Goal: Navigation & Orientation: Find specific page/section

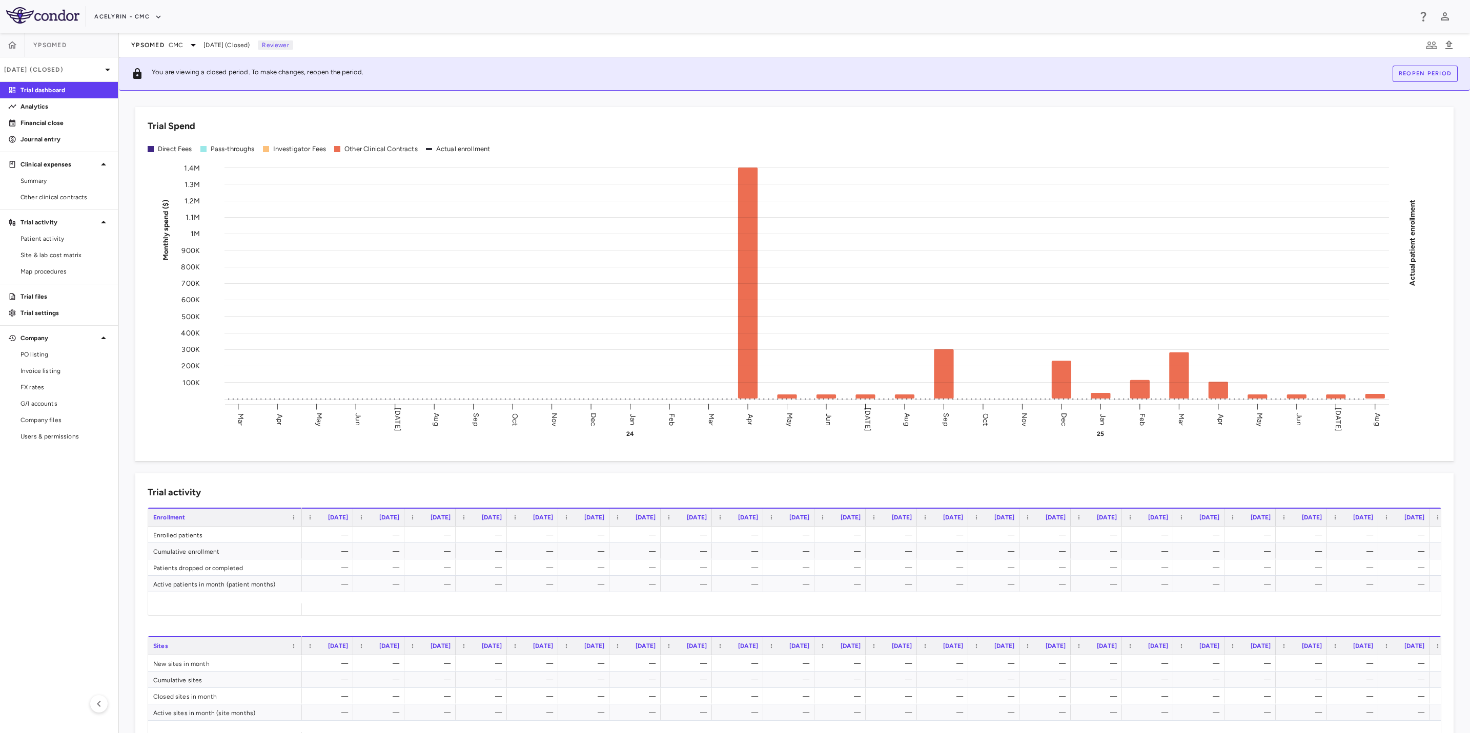
click at [28, 574] on aside "Ypsomed [DATE] (Closed) Trial dashboard Analytics Financial close Journal entry…" at bounding box center [59, 383] width 119 height 701
click at [14, 42] on icon "button" at bounding box center [12, 44] width 9 height 7
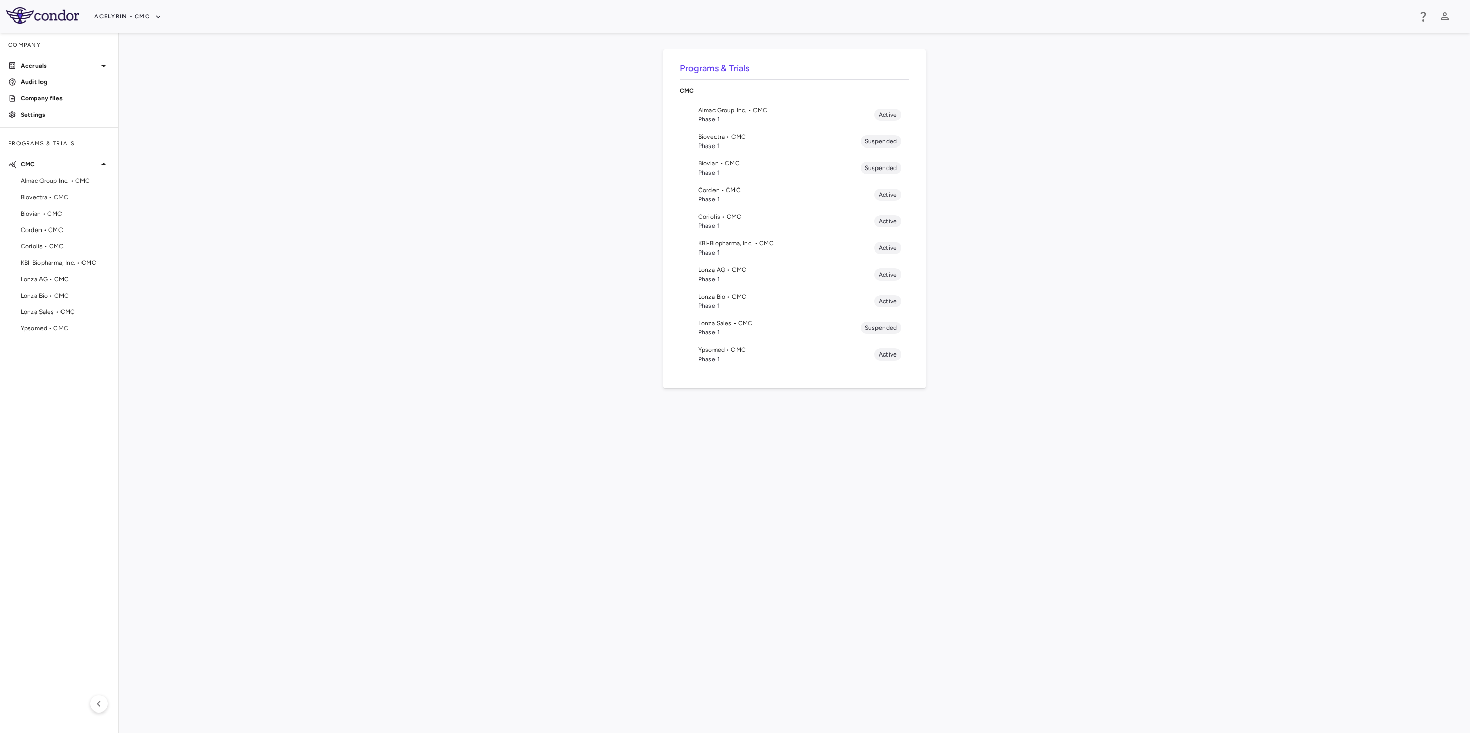
click at [351, 320] on div "Programs & Trials CMC Almac Group Inc. • CMC Phase 1 Active Biovectra • CMC Pha…" at bounding box center [794, 383] width 1318 height 668
click at [131, 14] on button "Acelyrin - CMC" at bounding box center [128, 17] width 68 height 16
click at [141, 67] on li "Acelyrin - Translational" at bounding box center [138, 67] width 86 height 15
click at [737, 117] on span "Phase 1" at bounding box center [786, 119] width 176 height 9
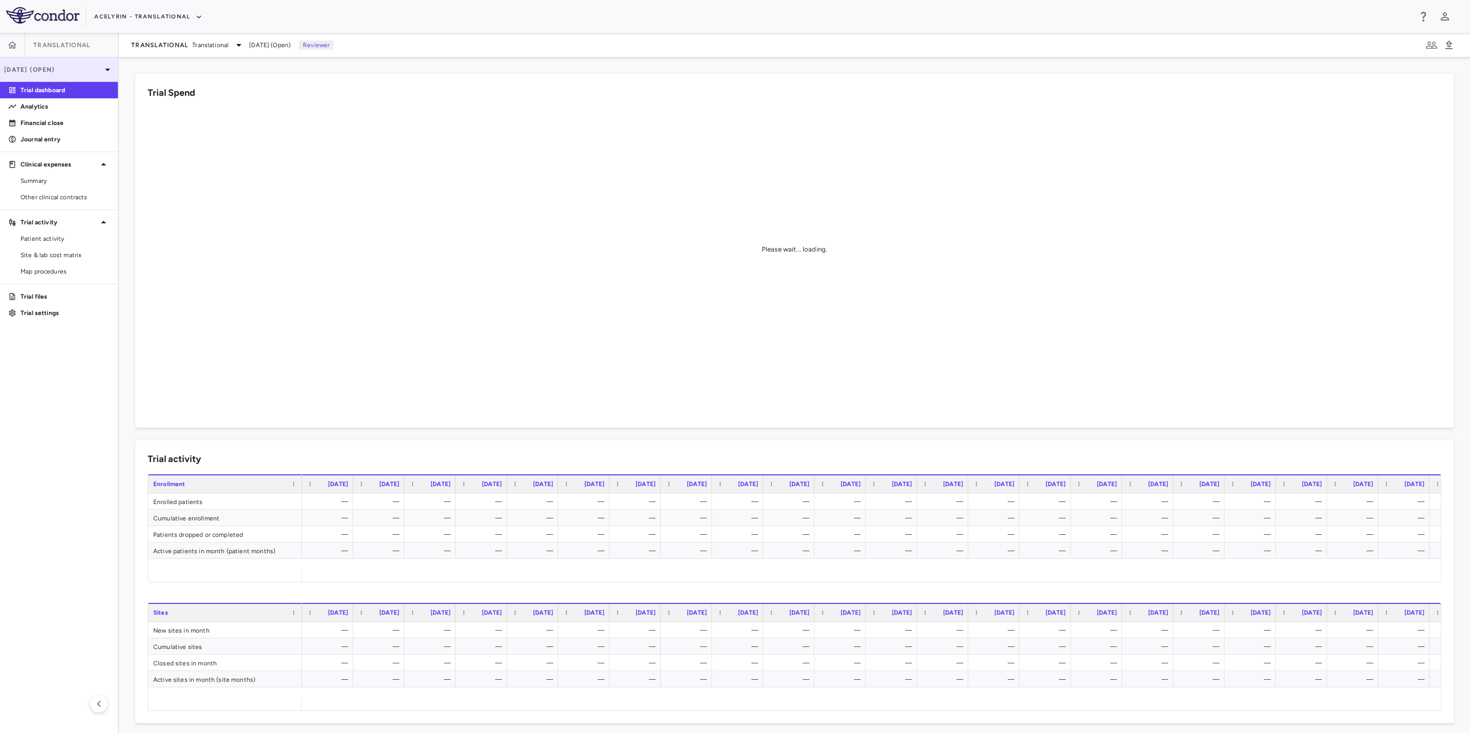
click at [38, 67] on p "[DATE] (Open)" at bounding box center [52, 69] width 97 height 9
click at [228, 85] on div at bounding box center [735, 366] width 1470 height 733
click at [48, 119] on p "Financial close" at bounding box center [65, 122] width 89 height 9
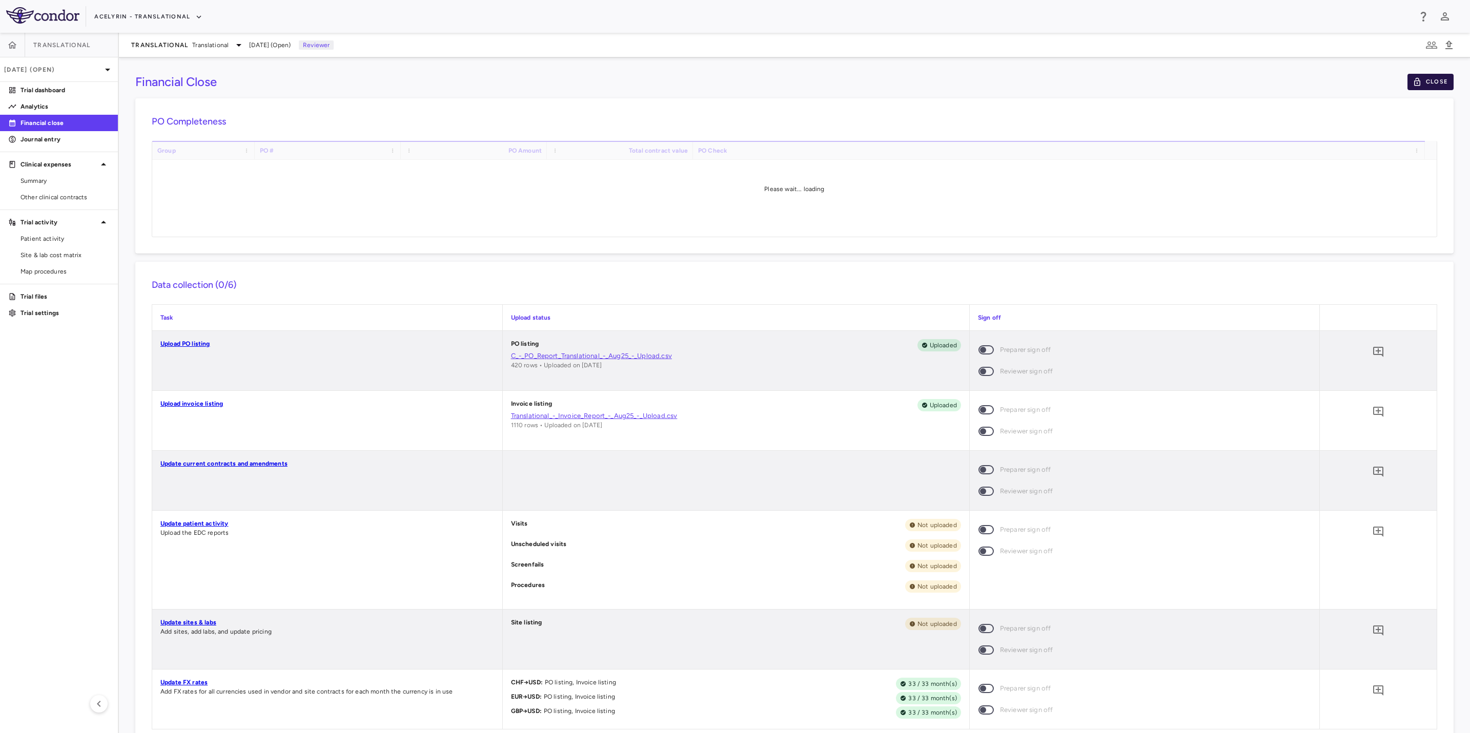
click at [1418, 80] on button "Close" at bounding box center [1430, 82] width 46 height 16
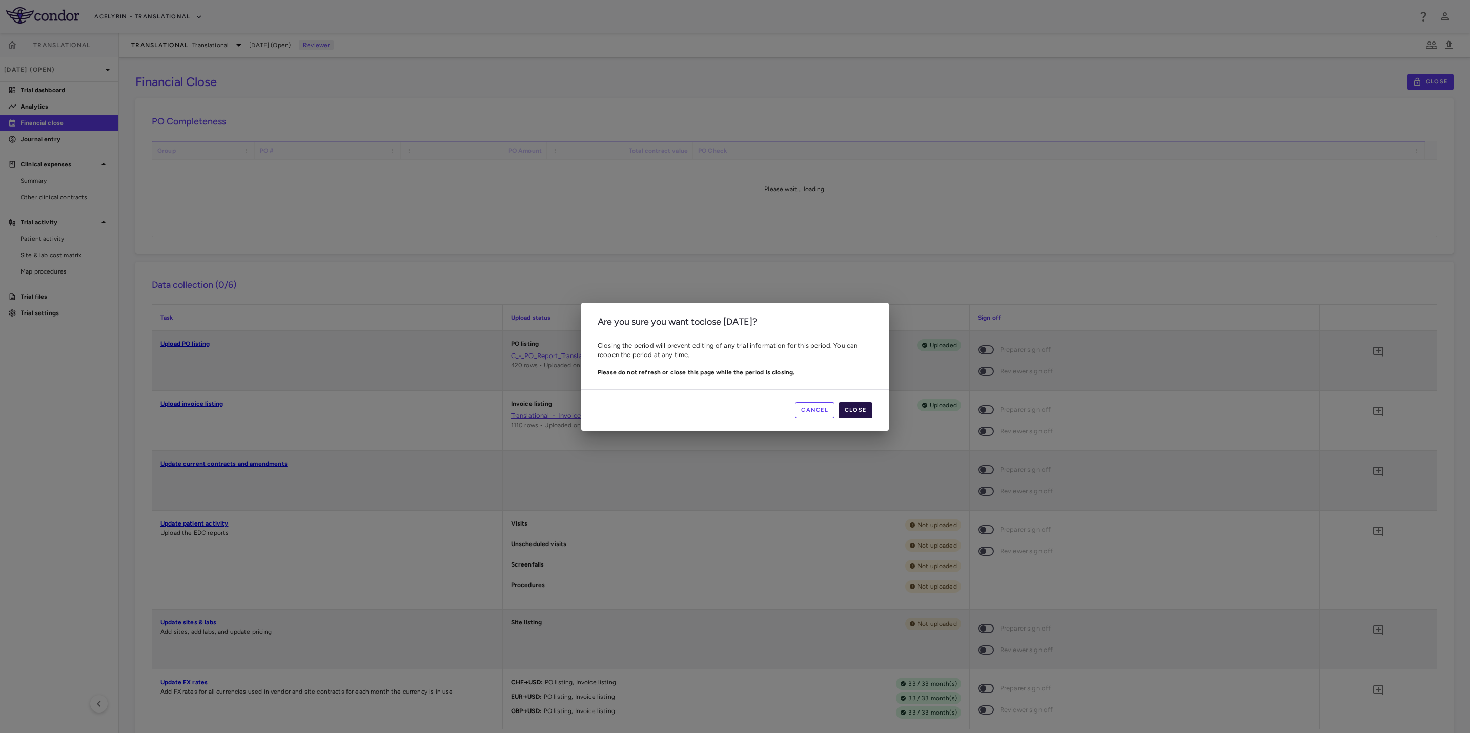
click at [845, 411] on button "Close" at bounding box center [856, 410] width 34 height 16
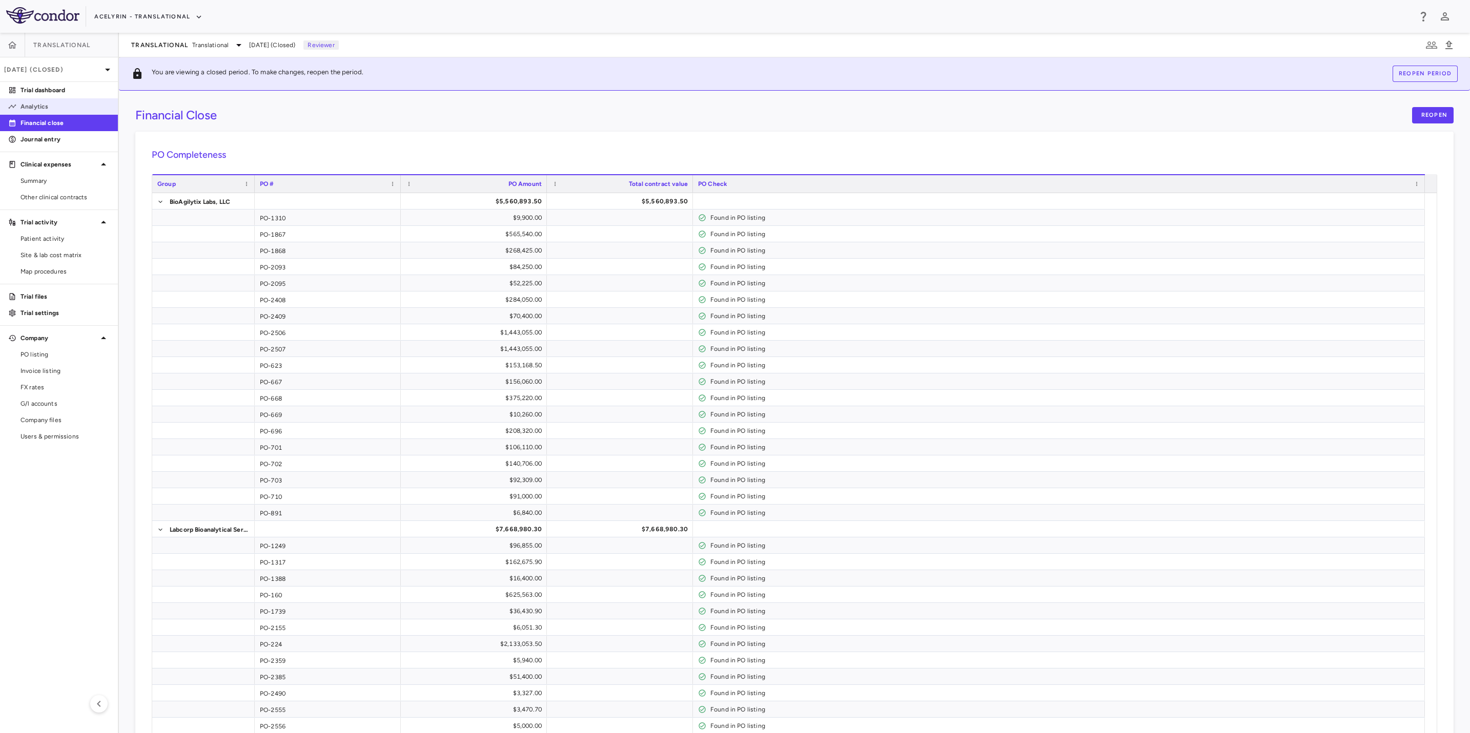
click at [42, 108] on p "Analytics" at bounding box center [65, 106] width 89 height 9
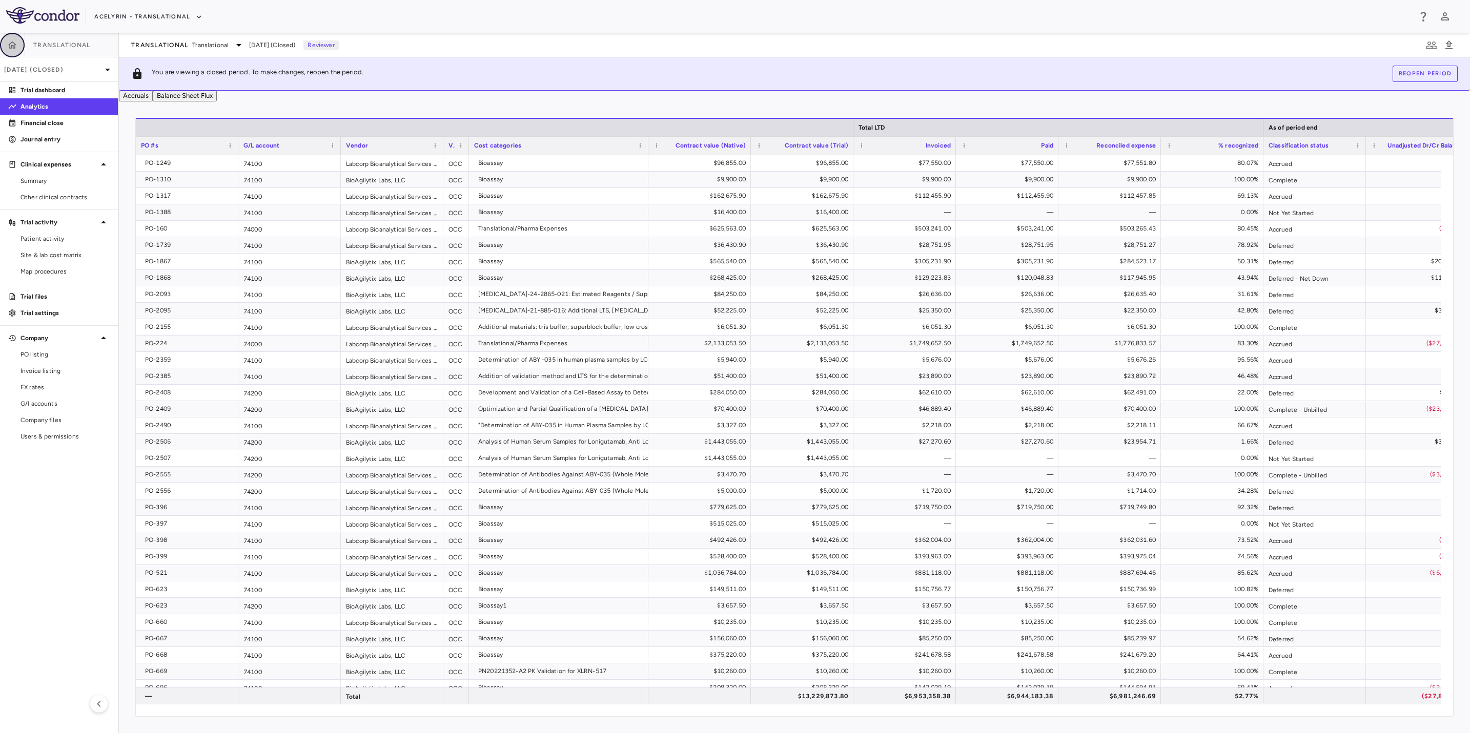
click at [8, 48] on icon "button" at bounding box center [12, 45] width 10 height 10
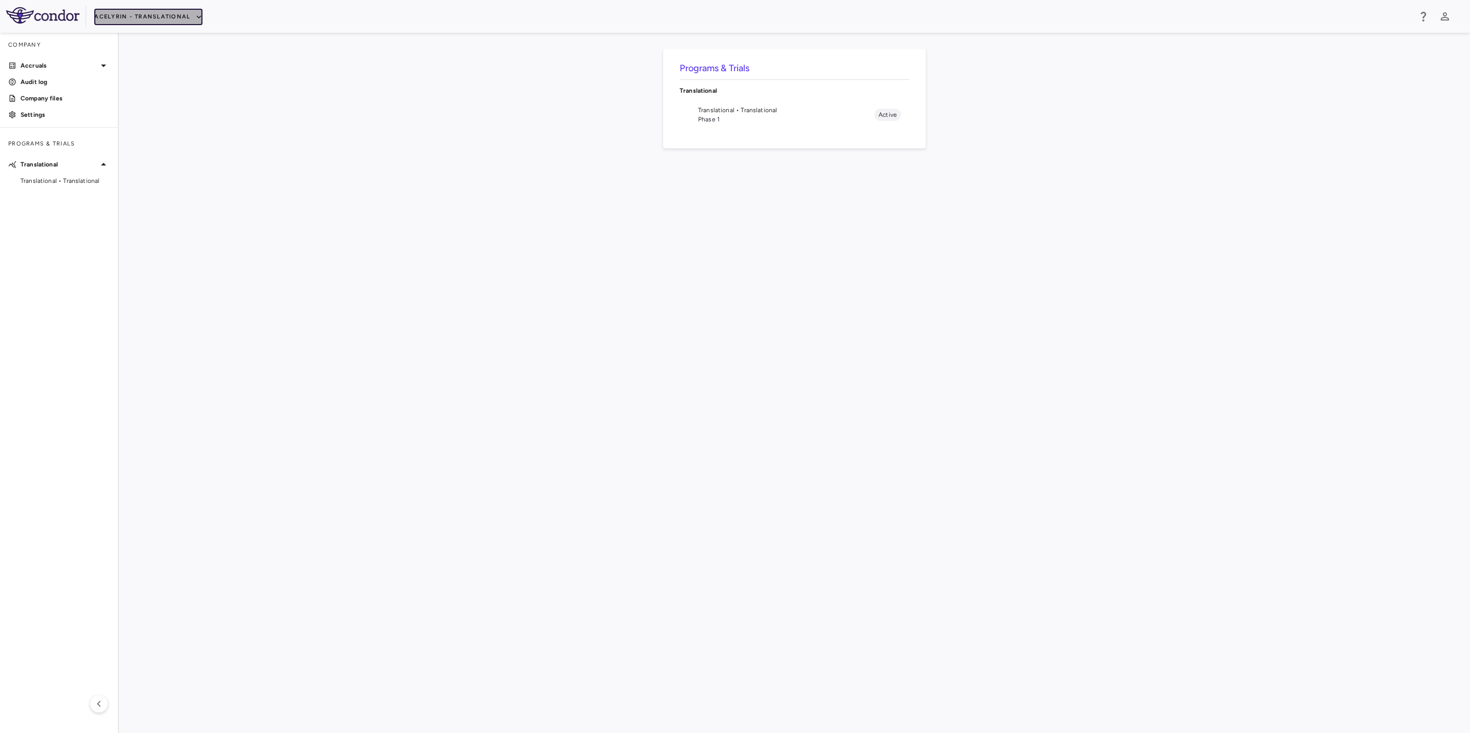
click at [157, 17] on button "Acelyrin - Translational" at bounding box center [148, 17] width 108 height 16
click at [131, 31] on li "Acelyrin" at bounding box center [138, 36] width 86 height 15
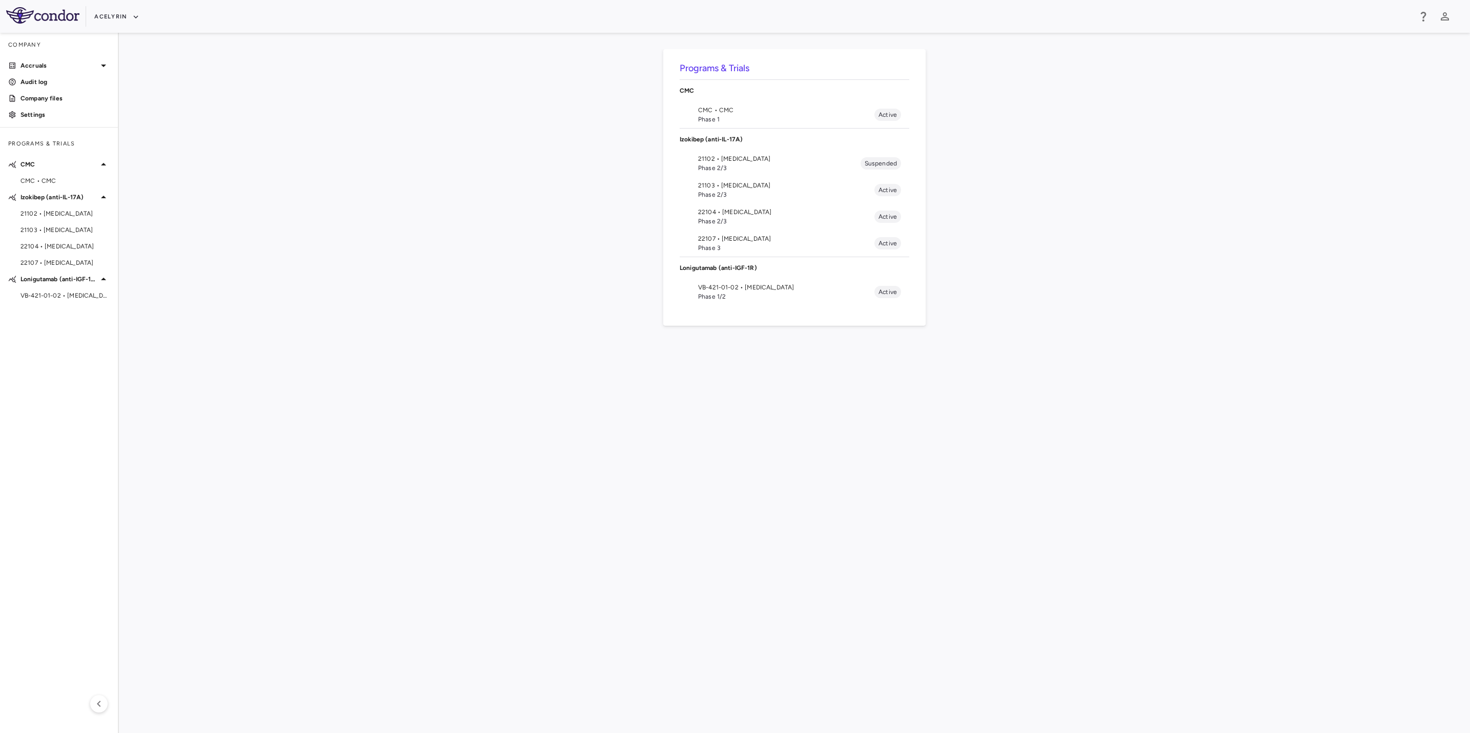
click at [322, 208] on div "Programs & Trials CMC CMC • CMC Phase 1 Active Izokibep (anti-IL-17A) 21102 • […" at bounding box center [794, 383] width 1318 height 668
drag, startPoint x: 692, startPoint y: 336, endPoint x: 849, endPoint y: 363, distance: 159.7
click at [705, 339] on div "Programs & Trials CMC CMC • CMC Phase 1 Active Izokibep (anti-IL-17A) 21102 • […" at bounding box center [794, 383] width 1318 height 668
click at [993, 388] on div "Programs & Trials CMC CMC • CMC Phase 1 Active Izokibep (anti-IL-17A) 21102 • […" at bounding box center [794, 383] width 1318 height 668
click at [556, 374] on div "Programs & Trials CMC CMC • CMC Phase 1 Active Izokibep (anti-IL-17A) 21102 • […" at bounding box center [794, 383] width 1318 height 668
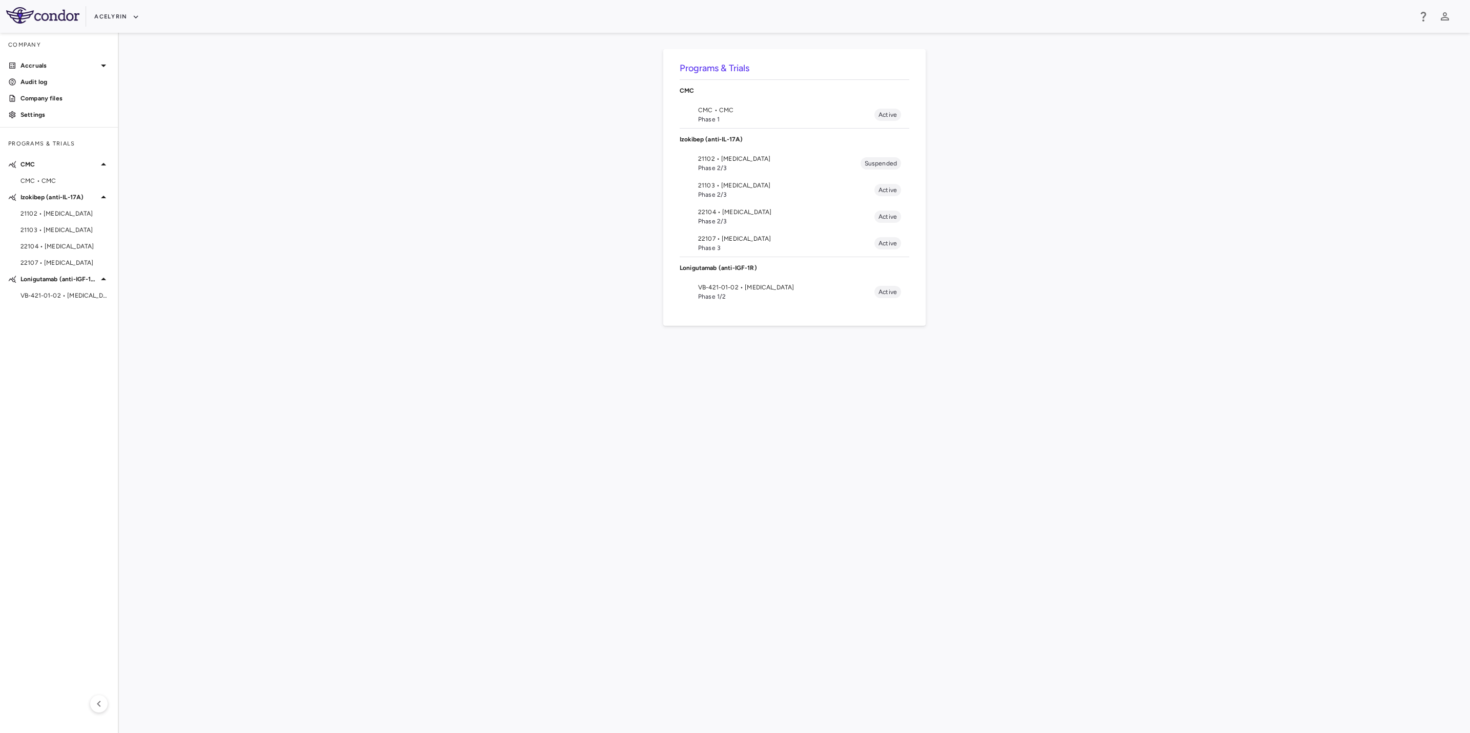
click at [73, 358] on aside "Company Accruals PO listing Invoice listing FX rates G/L accounts Audit log Com…" at bounding box center [59, 383] width 119 height 701
drag, startPoint x: 574, startPoint y: 400, endPoint x: 777, endPoint y: 422, distance: 203.6
click at [607, 406] on div "Programs & Trials CMC CMC • CMC Phase 1 Active Izokibep (anti-IL-17A) 21102 • […" at bounding box center [794, 383] width 1318 height 668
drag, startPoint x: 943, startPoint y: 438, endPoint x: 607, endPoint y: 411, distance: 336.9
click at [936, 438] on div "Programs & Trials CMC CMC • CMC Phase 1 Active Izokibep (anti-IL-17A) 21102 • […" at bounding box center [794, 383] width 1318 height 668
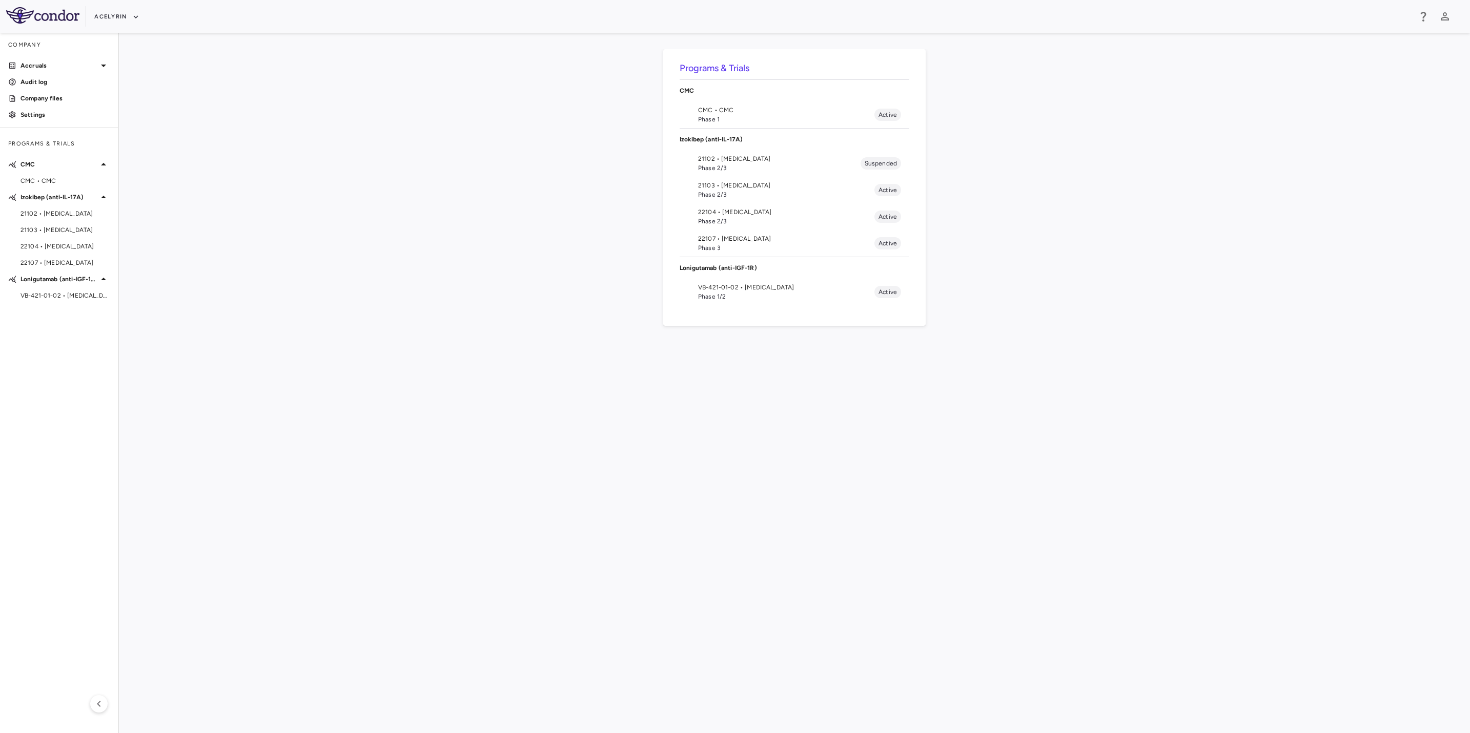
drag, startPoint x: 548, startPoint y: 403, endPoint x: 626, endPoint y: 404, distance: 77.9
click at [554, 403] on div "Programs & Trials CMC CMC • CMC Phase 1 Active Izokibep (anti-IL-17A) 21102 • […" at bounding box center [794, 383] width 1318 height 668
click at [752, 410] on div "Programs & Trials CMC CMC • CMC Phase 1 Active Izokibep (anti-IL-17A) 21102 • […" at bounding box center [794, 383] width 1318 height 668
drag, startPoint x: 437, startPoint y: 379, endPoint x: 403, endPoint y: 380, distance: 33.9
click at [429, 378] on div "Programs & Trials CMC CMC • CMC Phase 1 Active Izokibep (anti-IL-17A) 21102 • […" at bounding box center [794, 383] width 1318 height 668
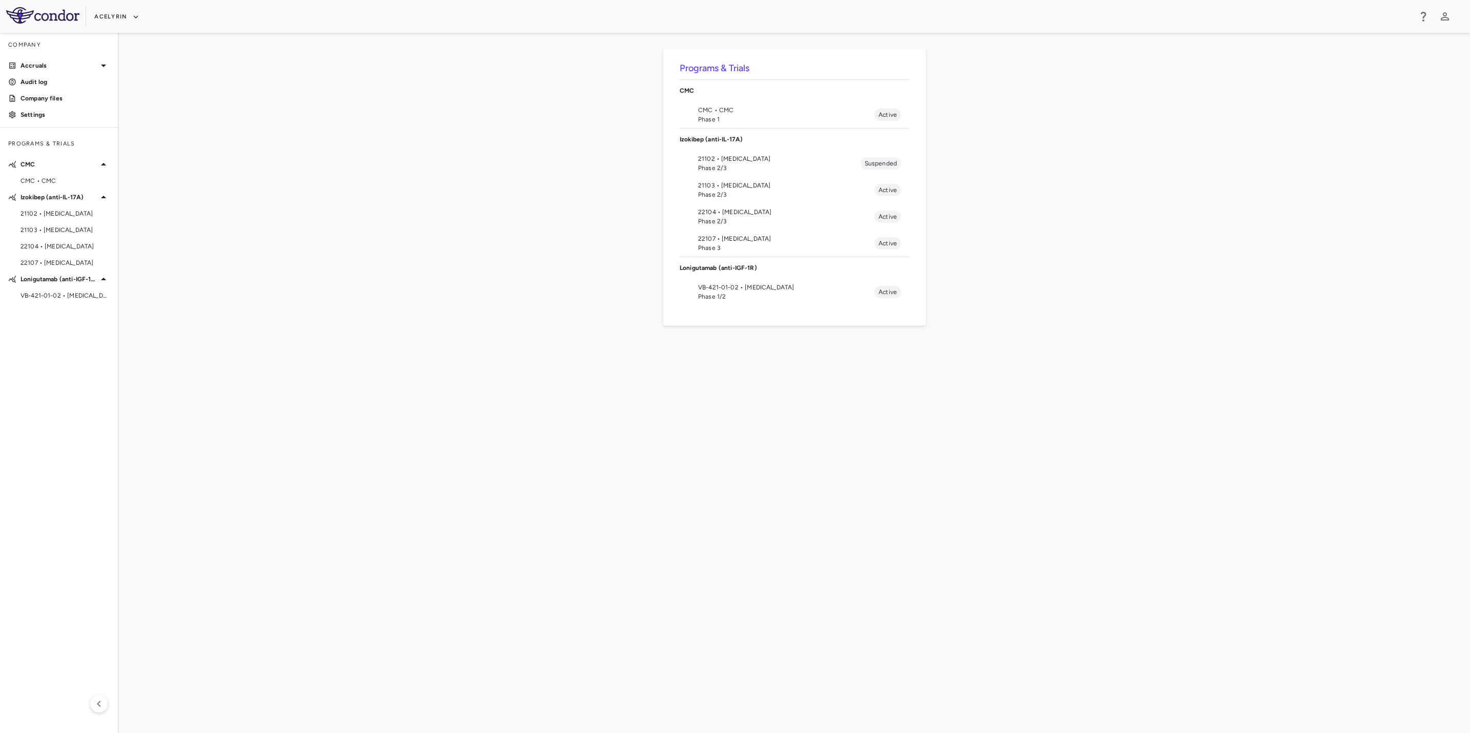
click at [165, 371] on div "Programs & Trials CMC CMC • CMC Phase 1 Active Izokibep (anti-IL-17A) 21102 • […" at bounding box center [794, 383] width 1318 height 668
click at [0, 365] on html "Skip to sidebar Skip to main content Acelyrin Company Accruals PO listing Invoi…" at bounding box center [735, 366] width 1470 height 733
click at [49, 231] on span "21103 • [MEDICAL_DATA]" at bounding box center [65, 230] width 89 height 9
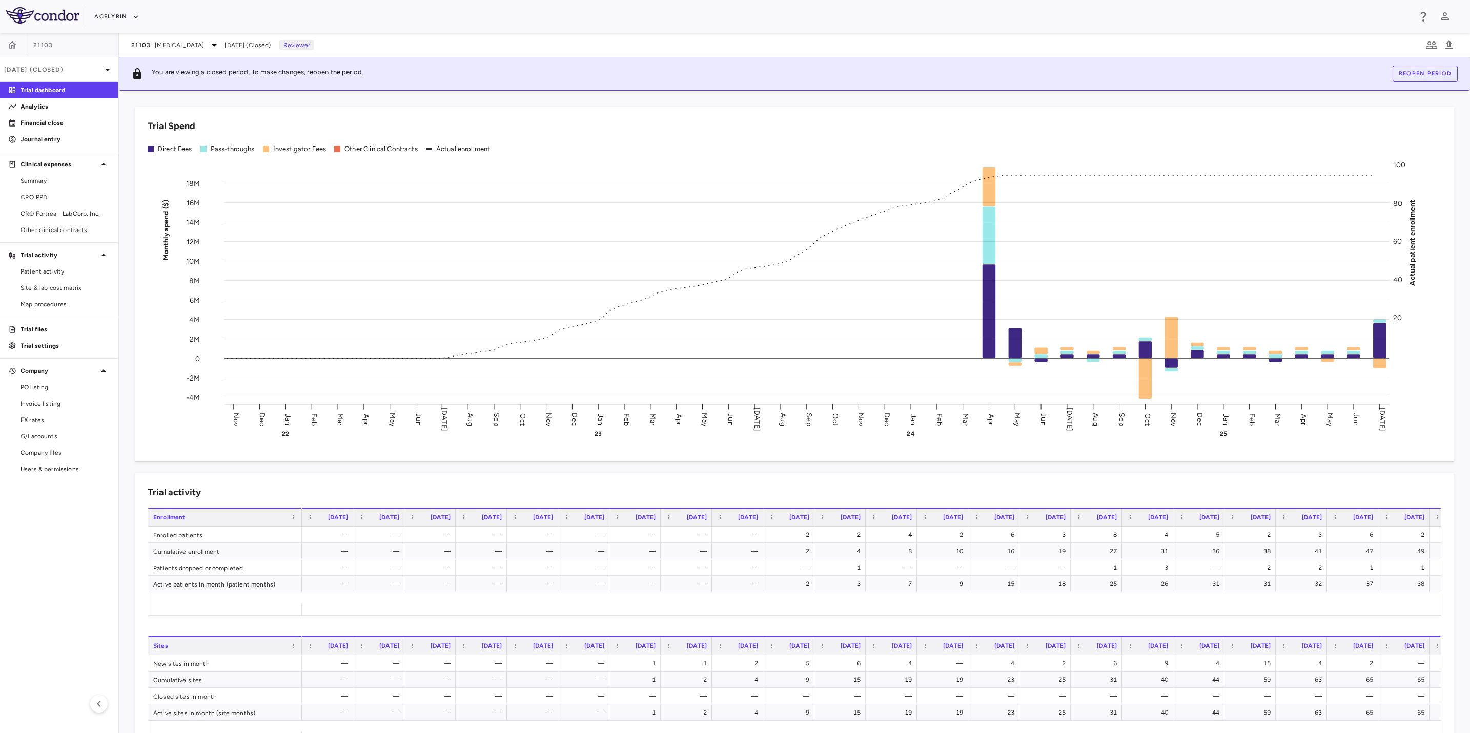
click at [50, 531] on aside "21103 [DATE] (Closed) Trial dashboard Analytics Financial close Journal entry C…" at bounding box center [59, 383] width 119 height 701
drag, startPoint x: 666, startPoint y: 15, endPoint x: 963, endPoint y: 18, distance: 296.8
click at [666, 15] on div "Acelyrin" at bounding box center [752, 16] width 1316 height 17
drag, startPoint x: 960, startPoint y: 18, endPoint x: 730, endPoint y: 9, distance: 229.8
click at [938, 17] on div "Acelyrin" at bounding box center [752, 16] width 1316 height 17
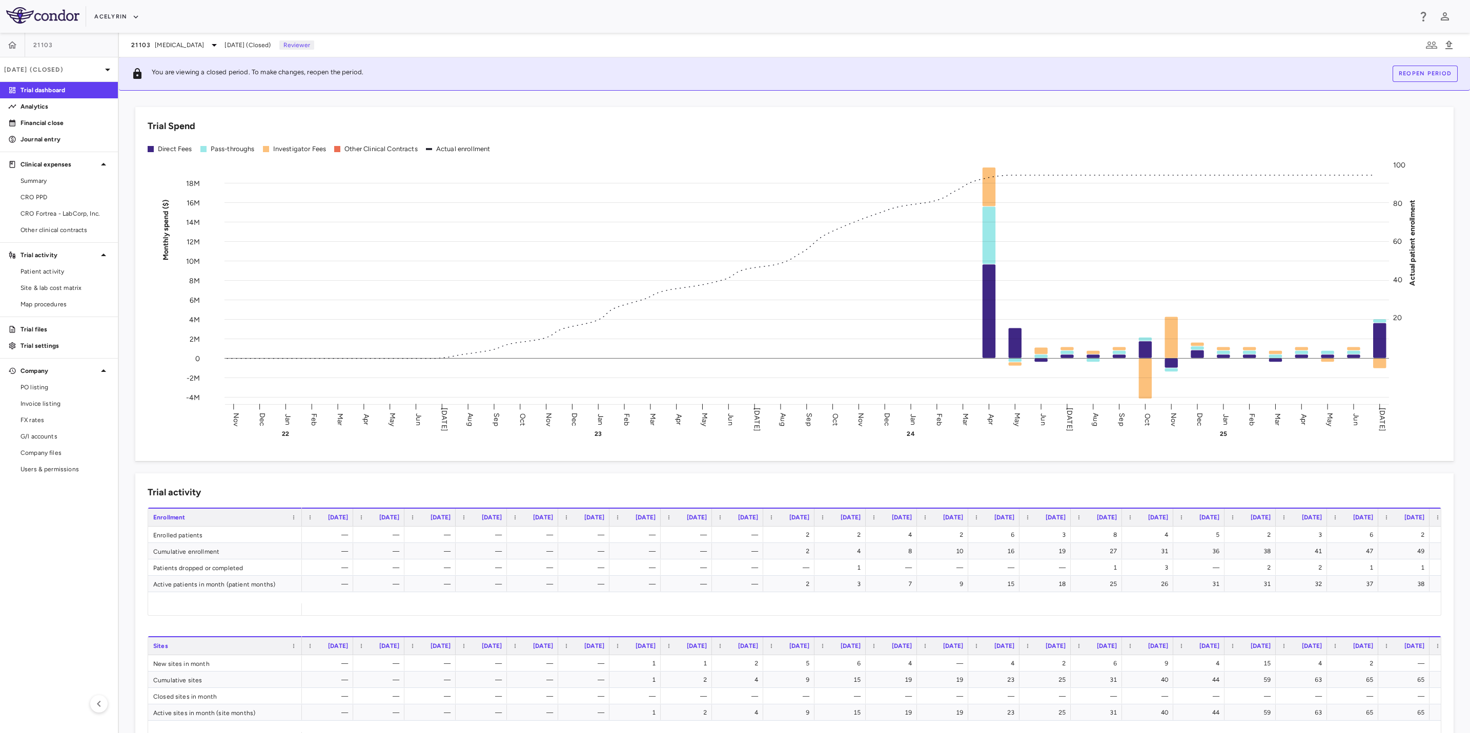
click at [730, 9] on div "Acelyrin" at bounding box center [752, 16] width 1316 height 17
click at [4, 506] on aside "21103 [DATE] (Closed) Trial dashboard Analytics Financial close Journal entry C…" at bounding box center [59, 383] width 119 height 701
drag, startPoint x: 564, startPoint y: 24, endPoint x: 591, endPoint y: 20, distance: 26.9
click at [566, 22] on div "Acelyrin" at bounding box center [752, 16] width 1316 height 17
click at [719, 17] on div "Acelyrin" at bounding box center [752, 16] width 1316 height 17
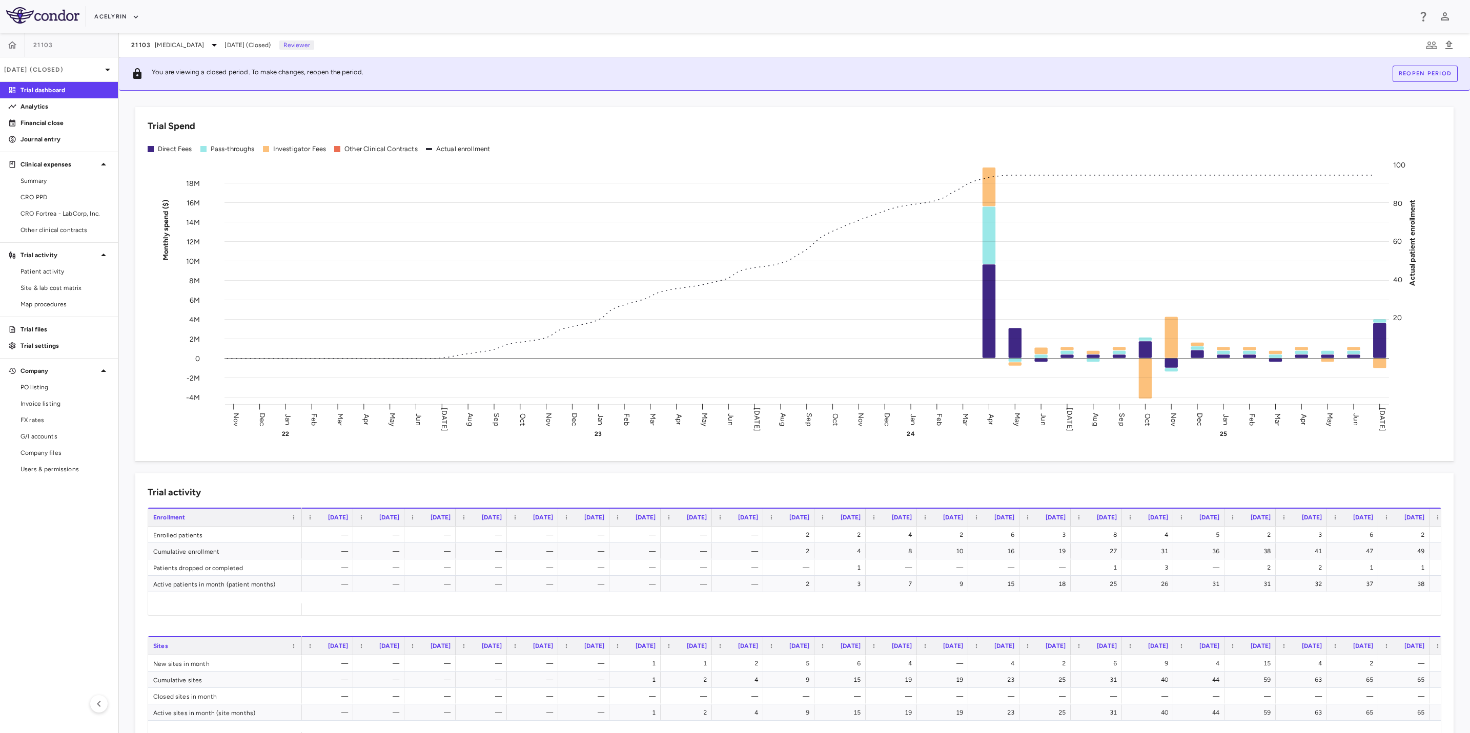
click at [468, 31] on div "Acelyrin" at bounding box center [735, 16] width 1470 height 33
drag, startPoint x: 586, startPoint y: 29, endPoint x: 604, endPoint y: 29, distance: 18.5
click at [589, 29] on div "Acelyrin" at bounding box center [735, 16] width 1470 height 33
click at [749, 30] on div "Acelyrin" at bounding box center [735, 16] width 1470 height 33
click at [603, 22] on div "Acelyrin" at bounding box center [752, 16] width 1316 height 17
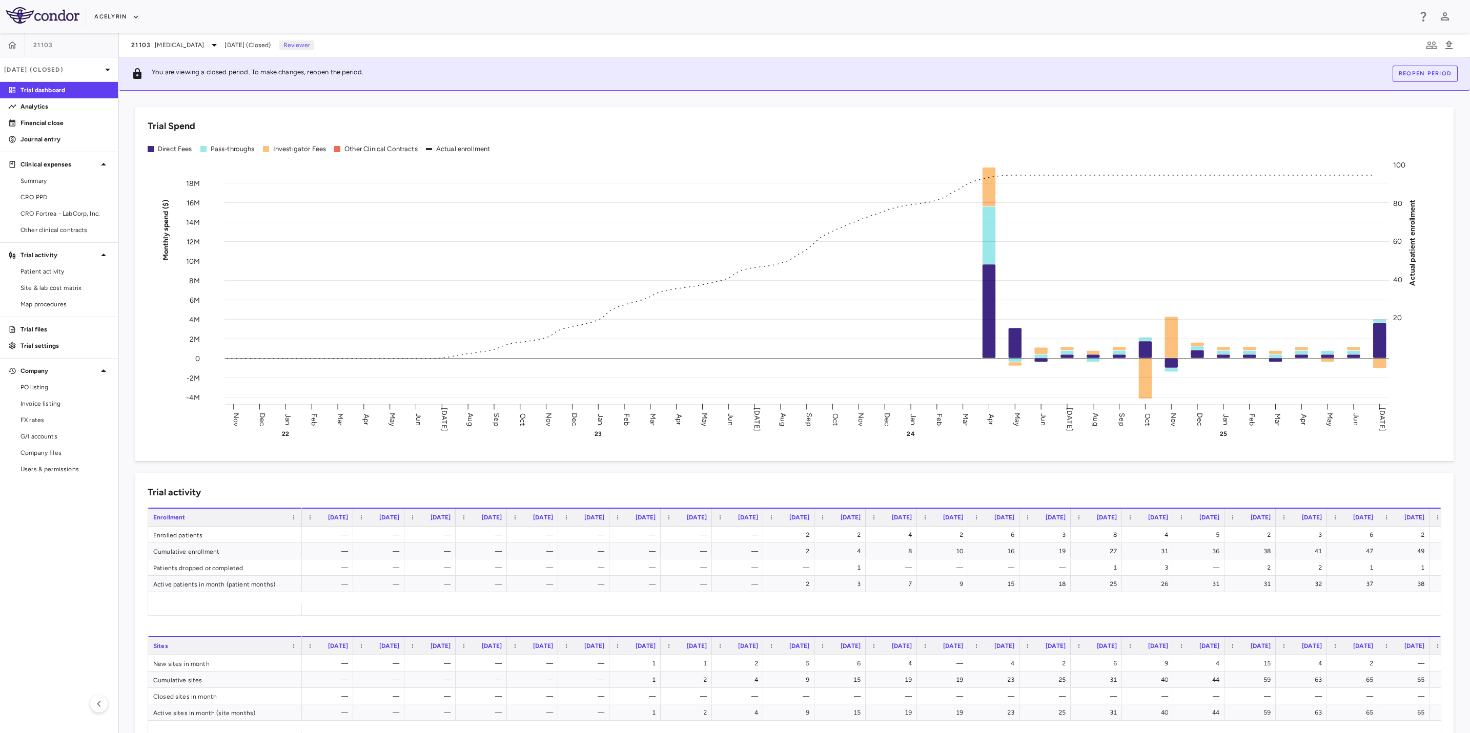
drag, startPoint x: 752, startPoint y: 18, endPoint x: 815, endPoint y: 19, distance: 63.0
click at [759, 18] on div "Acelyrin" at bounding box center [752, 16] width 1316 height 17
drag, startPoint x: 823, startPoint y: 19, endPoint x: 624, endPoint y: 54, distance: 201.5
click at [812, 21] on div "Acelyrin" at bounding box center [752, 16] width 1316 height 17
click at [51, 541] on aside "21103 [DATE] (Closed) Trial dashboard Analytics Financial close Journal entry C…" at bounding box center [59, 383] width 119 height 701
